Goal: Task Accomplishment & Management: Complete application form

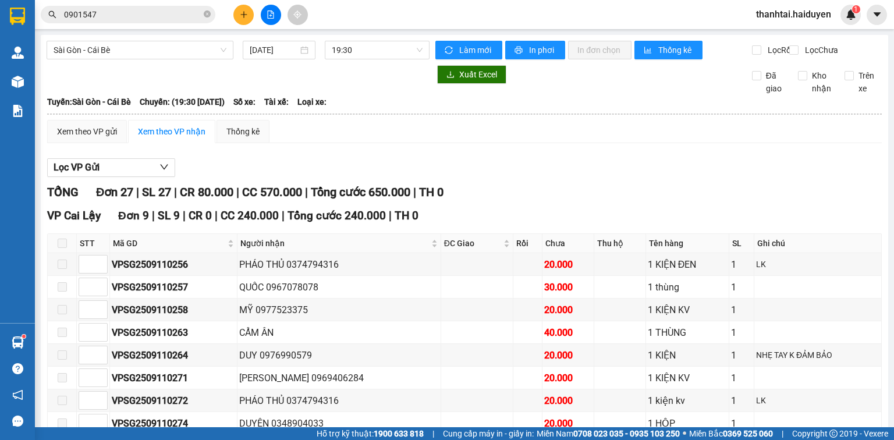
scroll to position [559, 0]
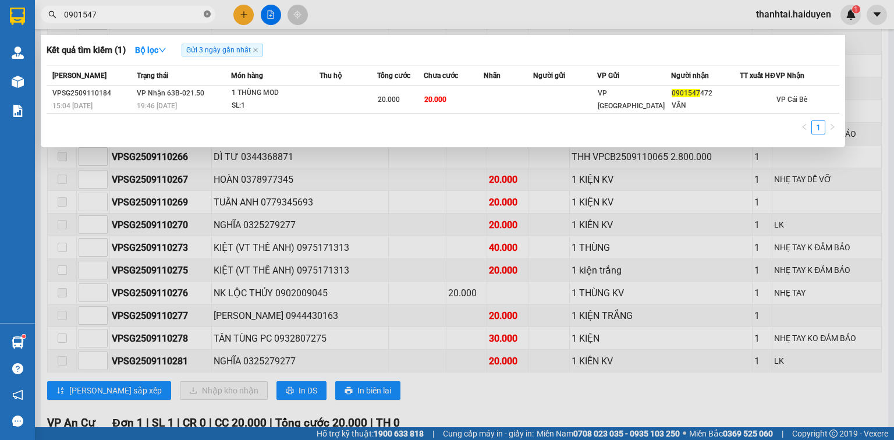
click at [207, 16] on icon "close-circle" at bounding box center [207, 13] width 7 height 7
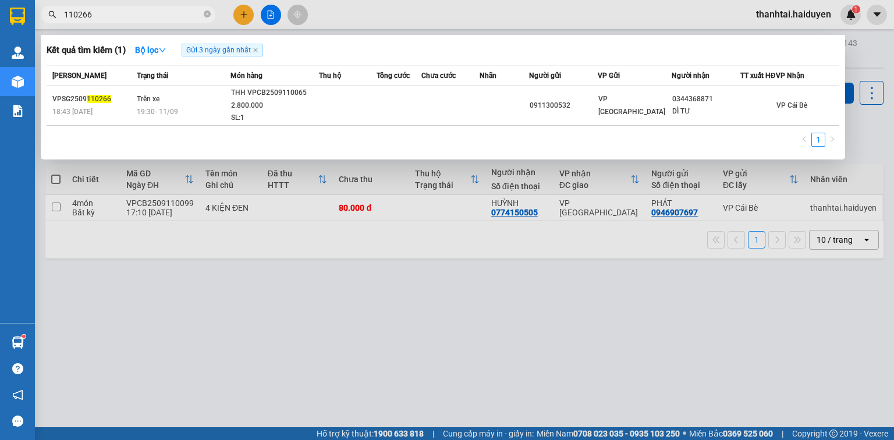
click at [182, 17] on input "110266" at bounding box center [132, 14] width 137 height 13
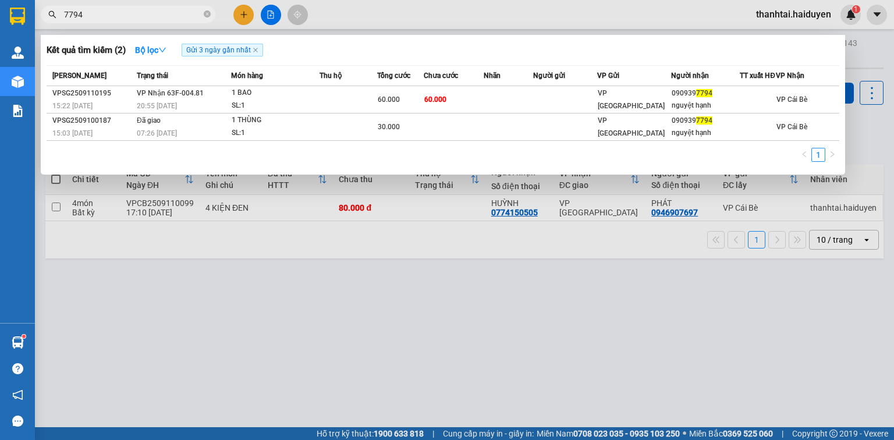
click at [182, 18] on input "7794" at bounding box center [132, 14] width 137 height 13
click at [180, 14] on input "7794" at bounding box center [132, 14] width 137 height 13
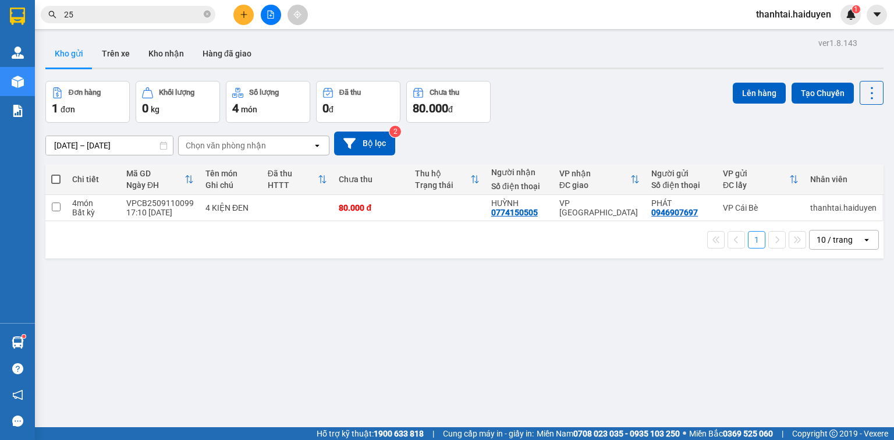
type input "251"
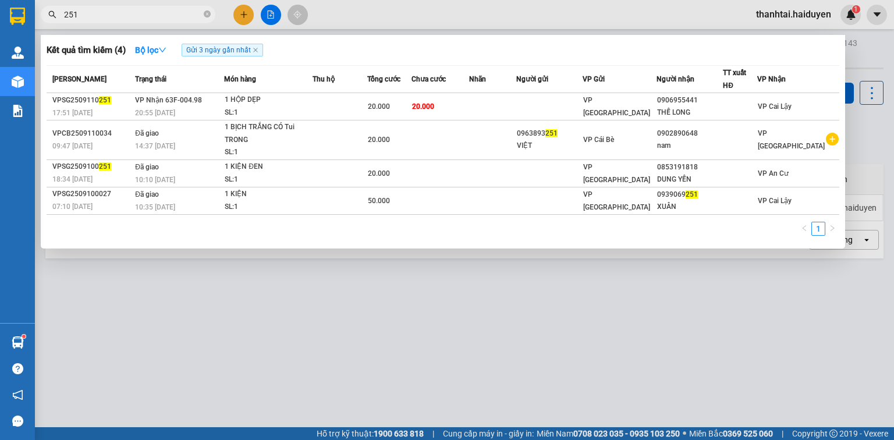
click at [171, 15] on input "251" at bounding box center [132, 14] width 137 height 13
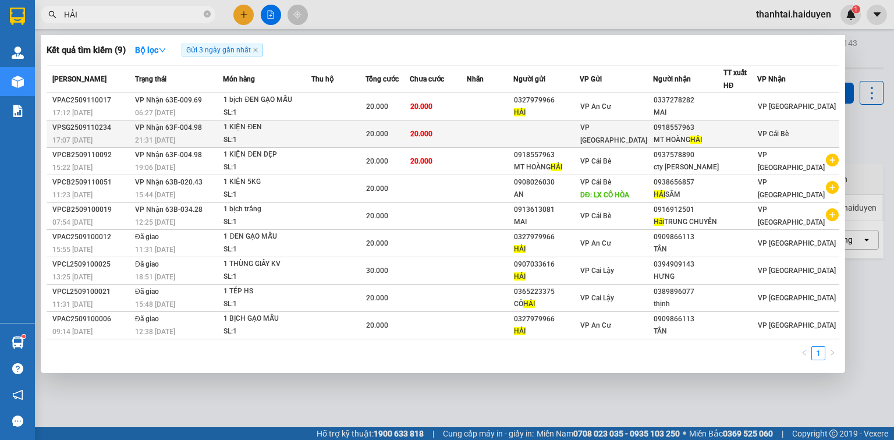
type input "HẢI"
click at [399, 139] on div "20.000" at bounding box center [387, 133] width 43 height 13
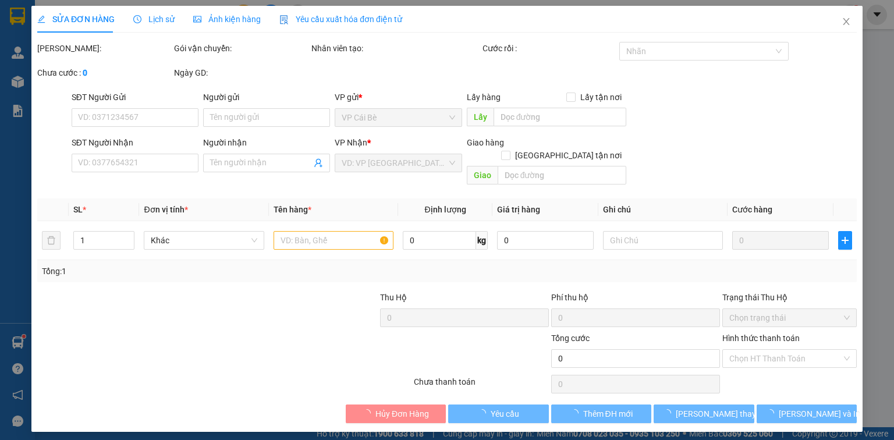
type input "0918557963"
type input "MT [PERSON_NAME]"
type input "20.000"
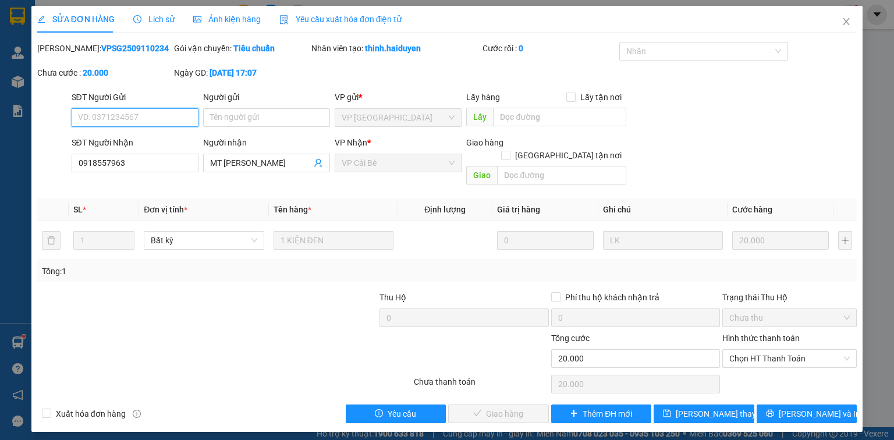
drag, startPoint x: 750, startPoint y: 335, endPoint x: 757, endPoint y: 351, distance: 17.0
click at [752, 349] on div "Chọn HT Thanh Toán" at bounding box center [789, 358] width 134 height 19
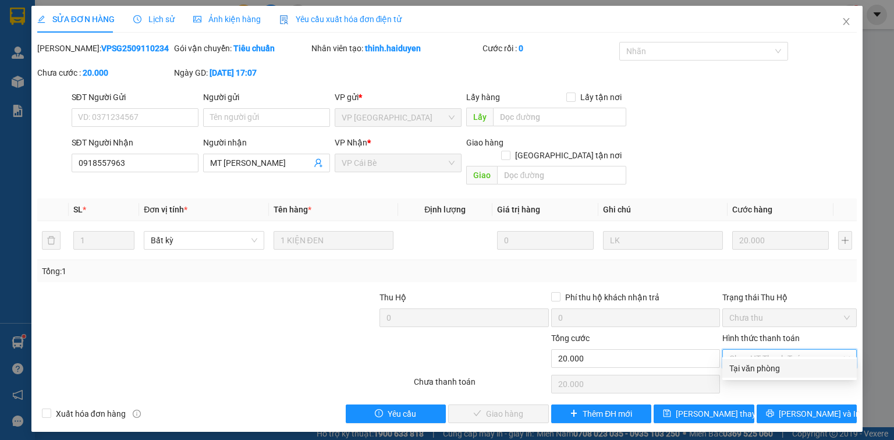
drag, startPoint x: 760, startPoint y: 363, endPoint x: 753, endPoint y: 365, distance: 6.6
click at [760, 364] on div "Tại văn phòng" at bounding box center [789, 368] width 121 height 13
type input "0"
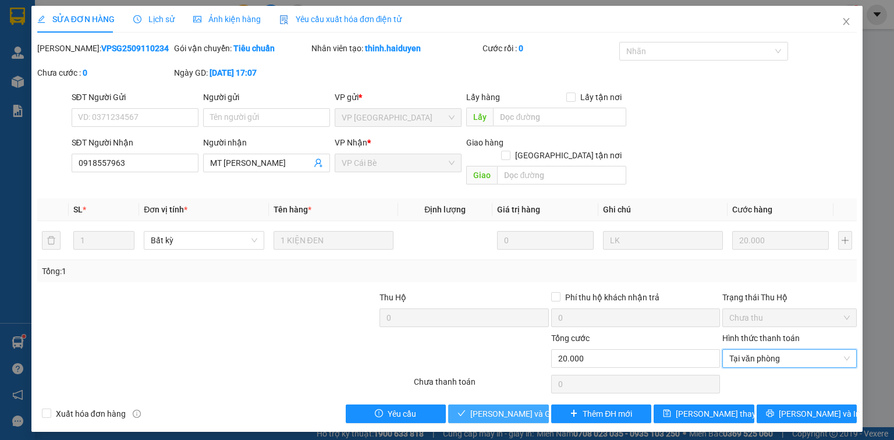
click at [524, 408] on span "[PERSON_NAME] và Giao hàng" at bounding box center [526, 414] width 112 height 13
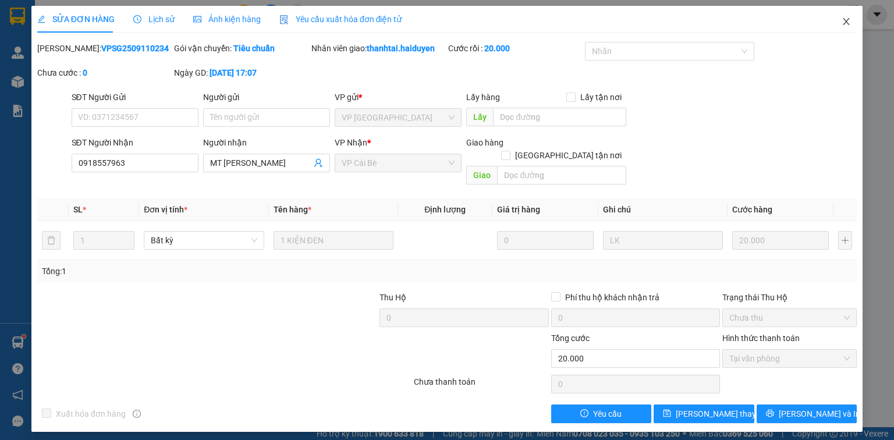
click at [845, 22] on icon "close" at bounding box center [846, 21] width 9 height 9
